Goal: Register for event/course

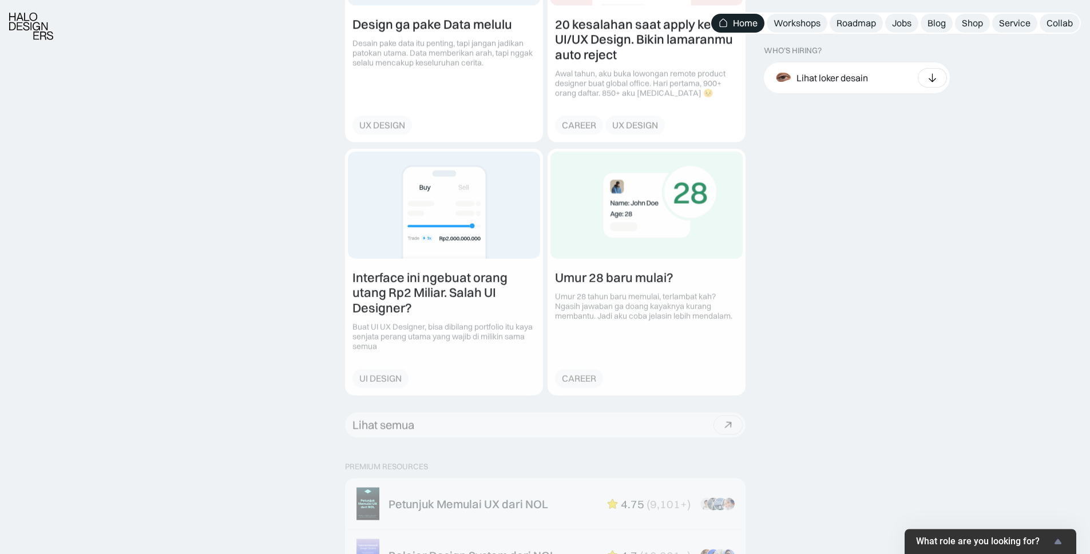
scroll to position [1837, 0]
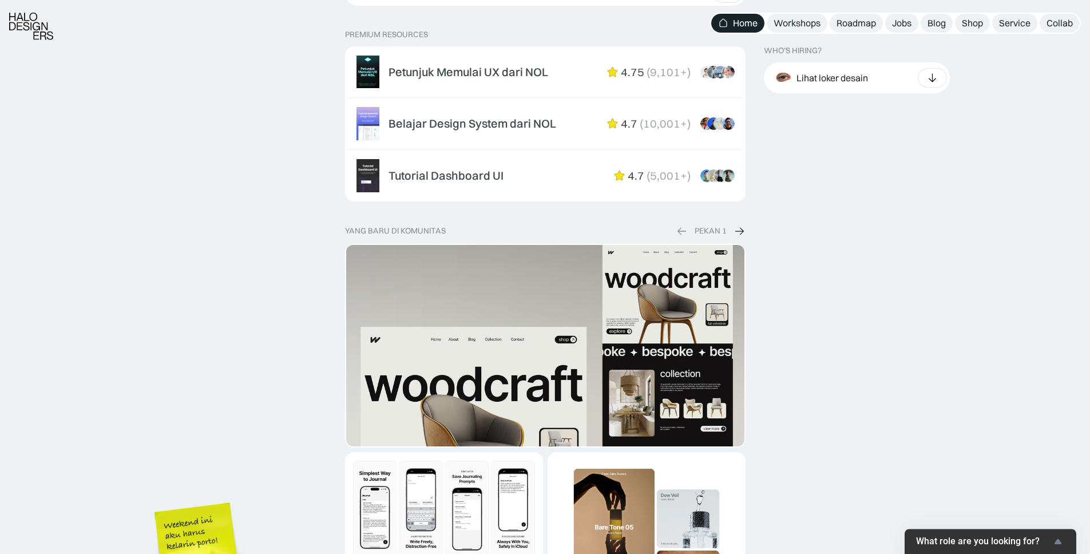
click at [1042, 536] on span "What role are you looking for?" at bounding box center [983, 541] width 135 height 11
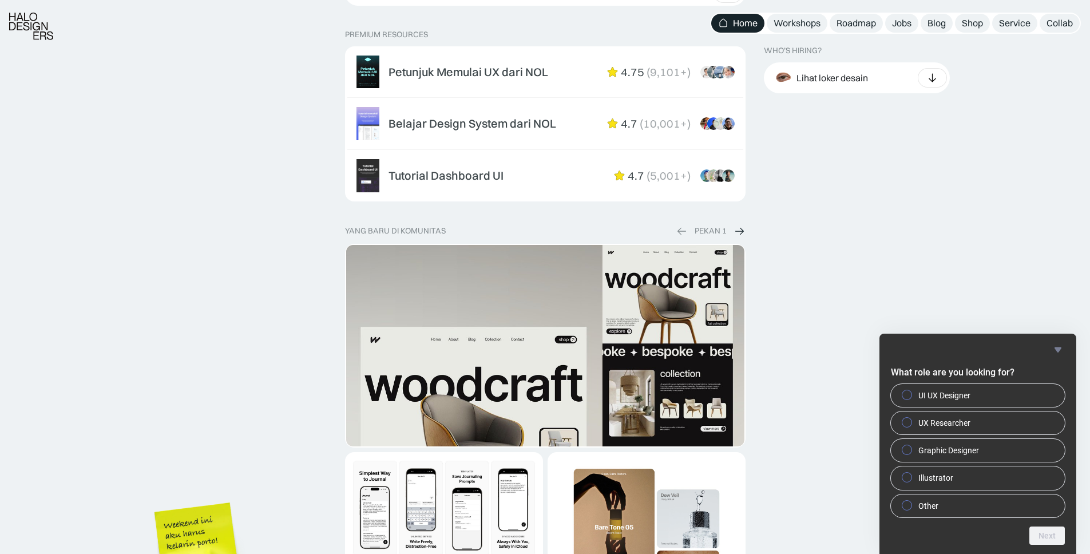
click at [845, 221] on div "WHO’S HIRING? Lihat loker desain Product & Marketing Designer Bookipi · 16d UI/…" at bounding box center [923, 211] width 318 height 3227
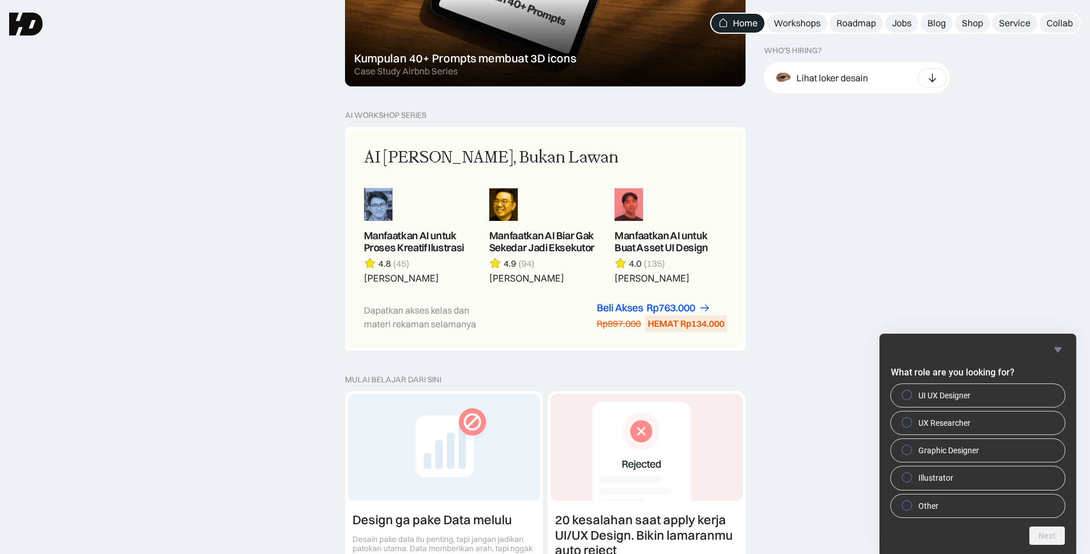
scroll to position [534, 0]
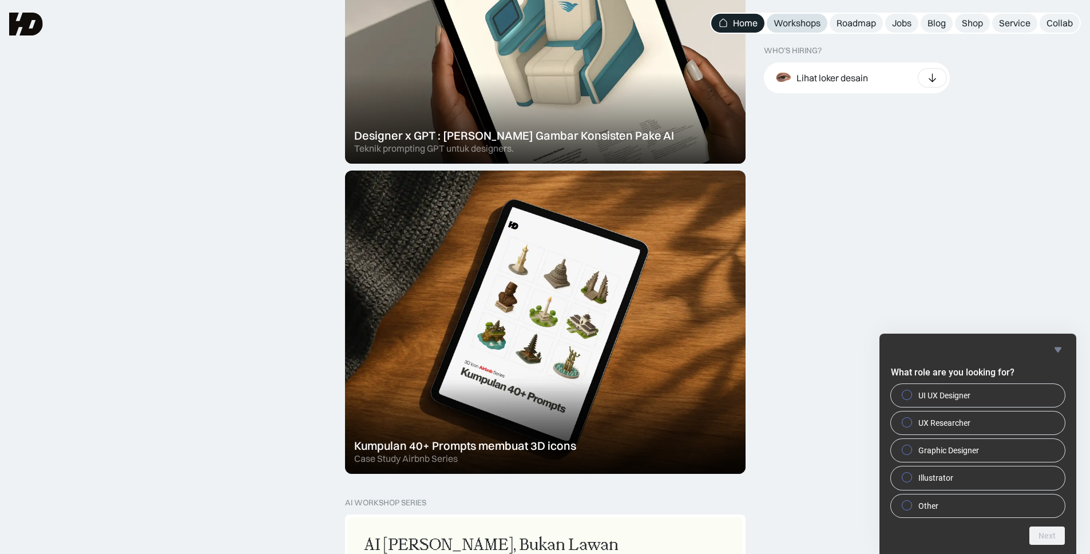
click at [793, 29] on link "Workshops" at bounding box center [797, 23] width 61 height 19
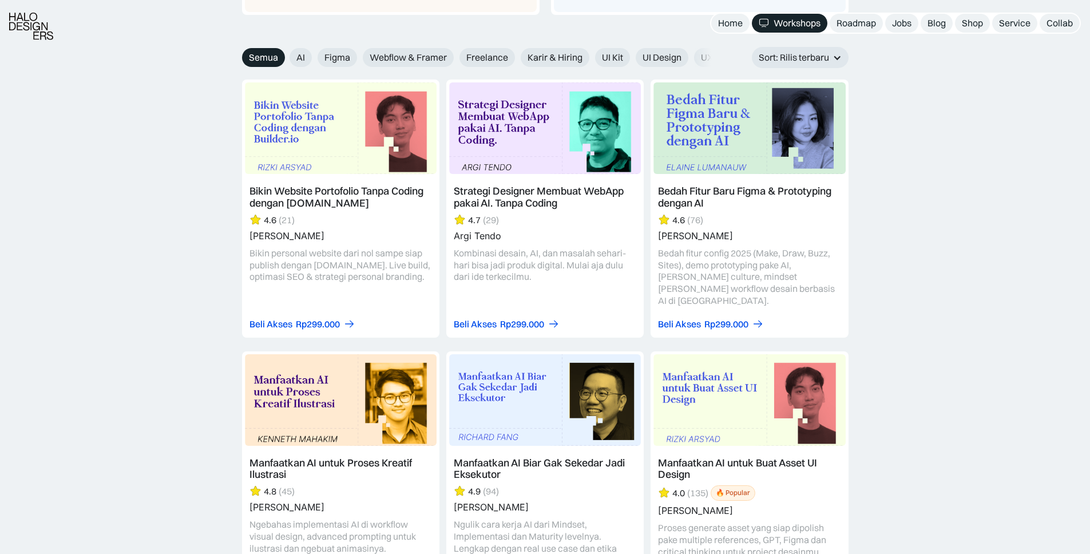
scroll to position [1313, 0]
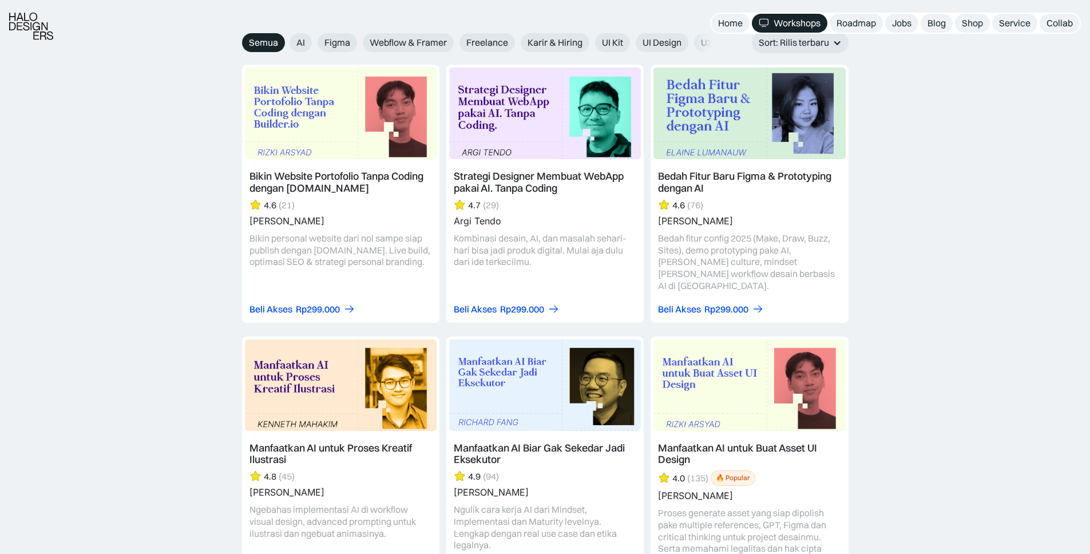
click at [310, 174] on link at bounding box center [340, 194] width 197 height 258
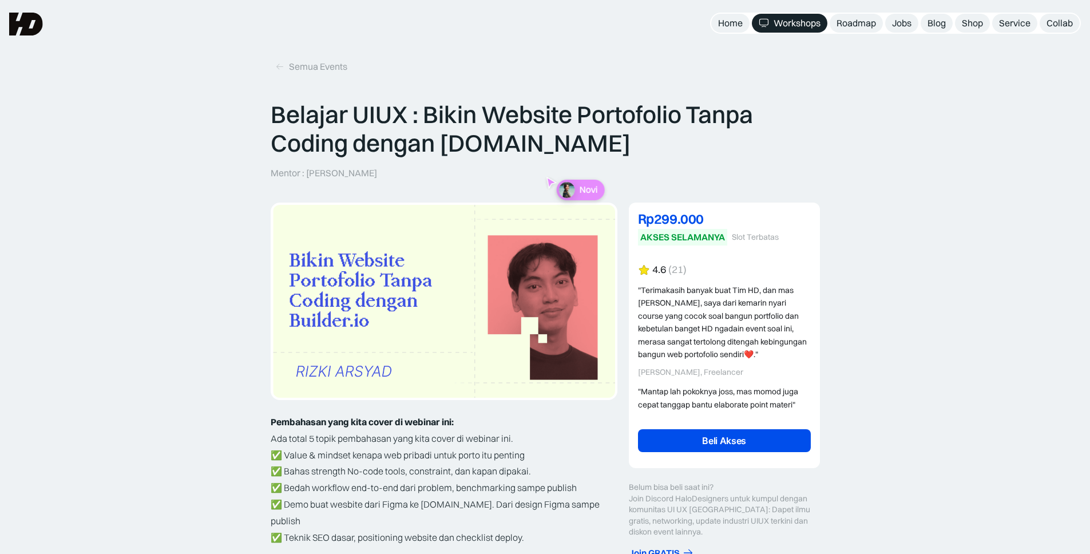
click at [736, 450] on link "Beli Akses" at bounding box center [724, 440] width 173 height 23
